Goal: Entertainment & Leisure: Consume media (video, audio)

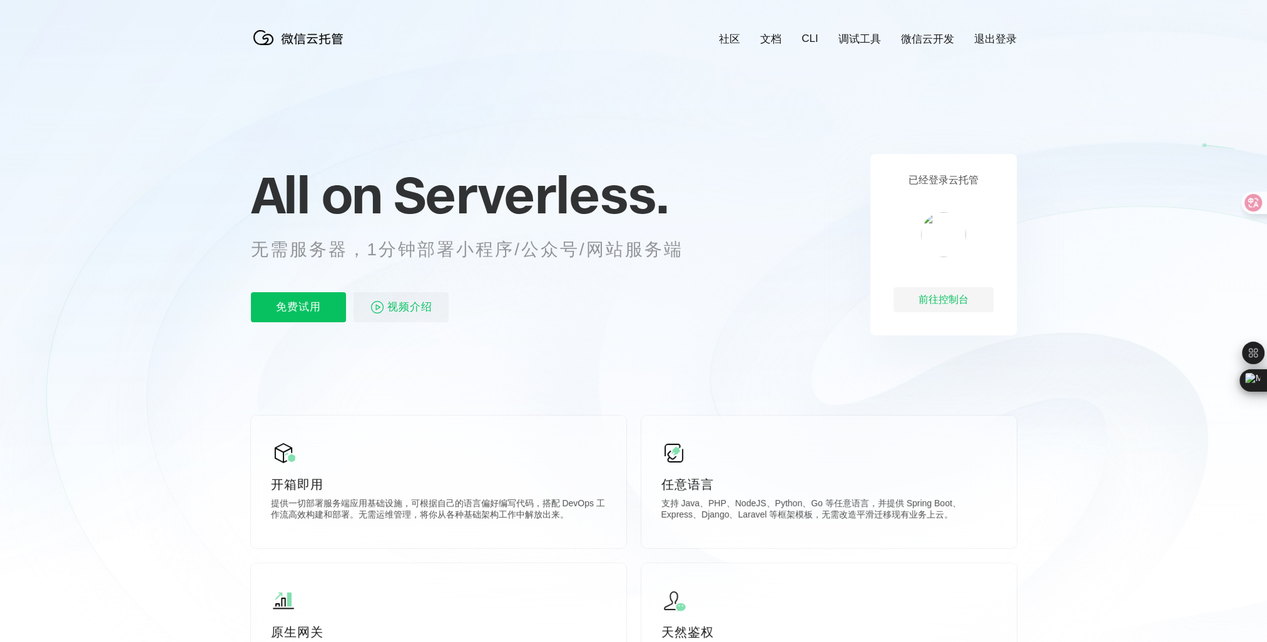
scroll to position [0, 2225]
click at [422, 309] on span "视频介绍" at bounding box center [409, 307] width 45 height 30
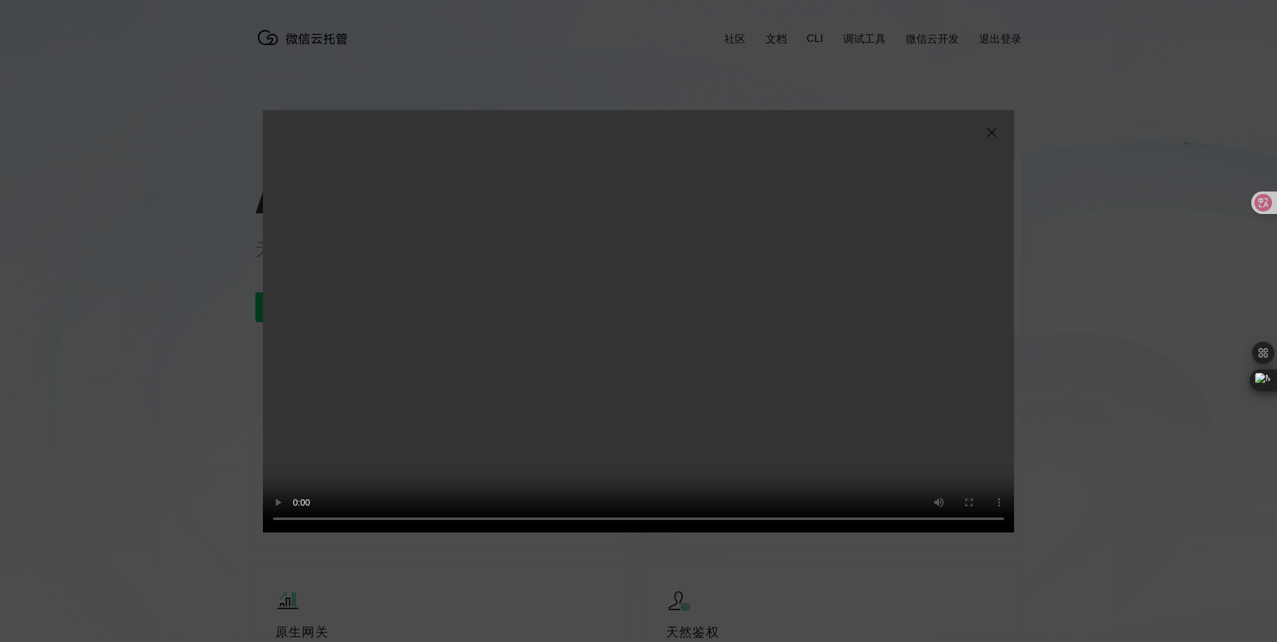
click at [996, 130] on img at bounding box center [991, 132] width 15 height 15
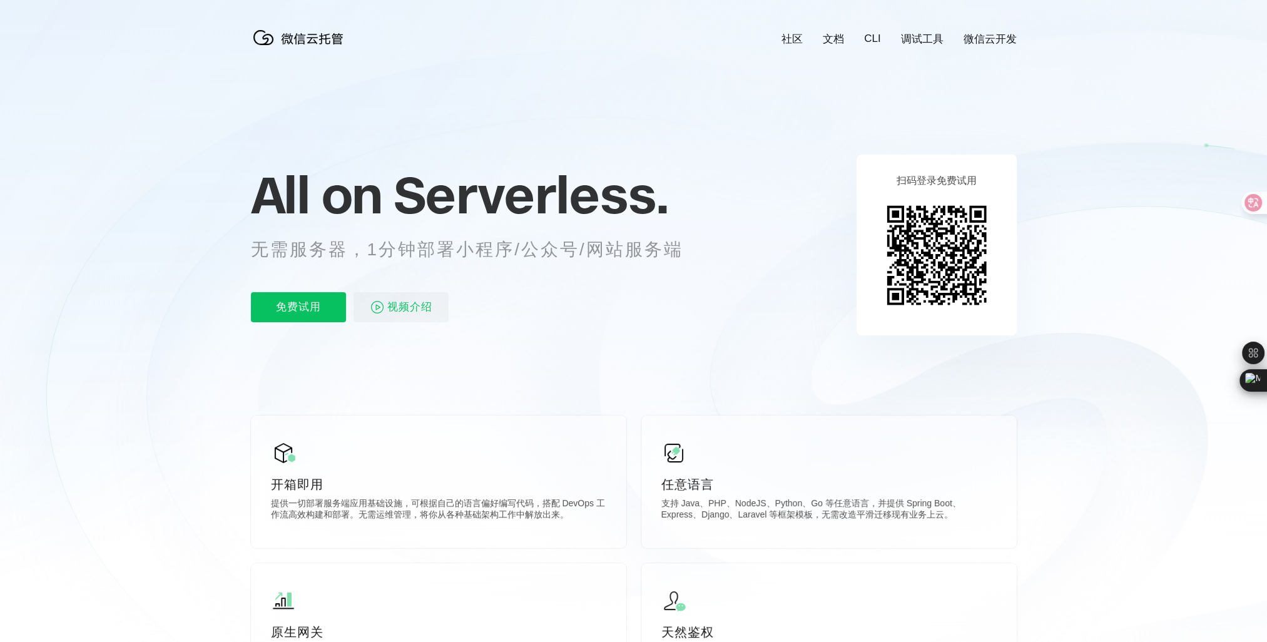
scroll to position [0, 2225]
click at [1152, 349] on icon at bounding box center [634, 338] width 1202 height 676
